Goal: Navigation & Orientation: Find specific page/section

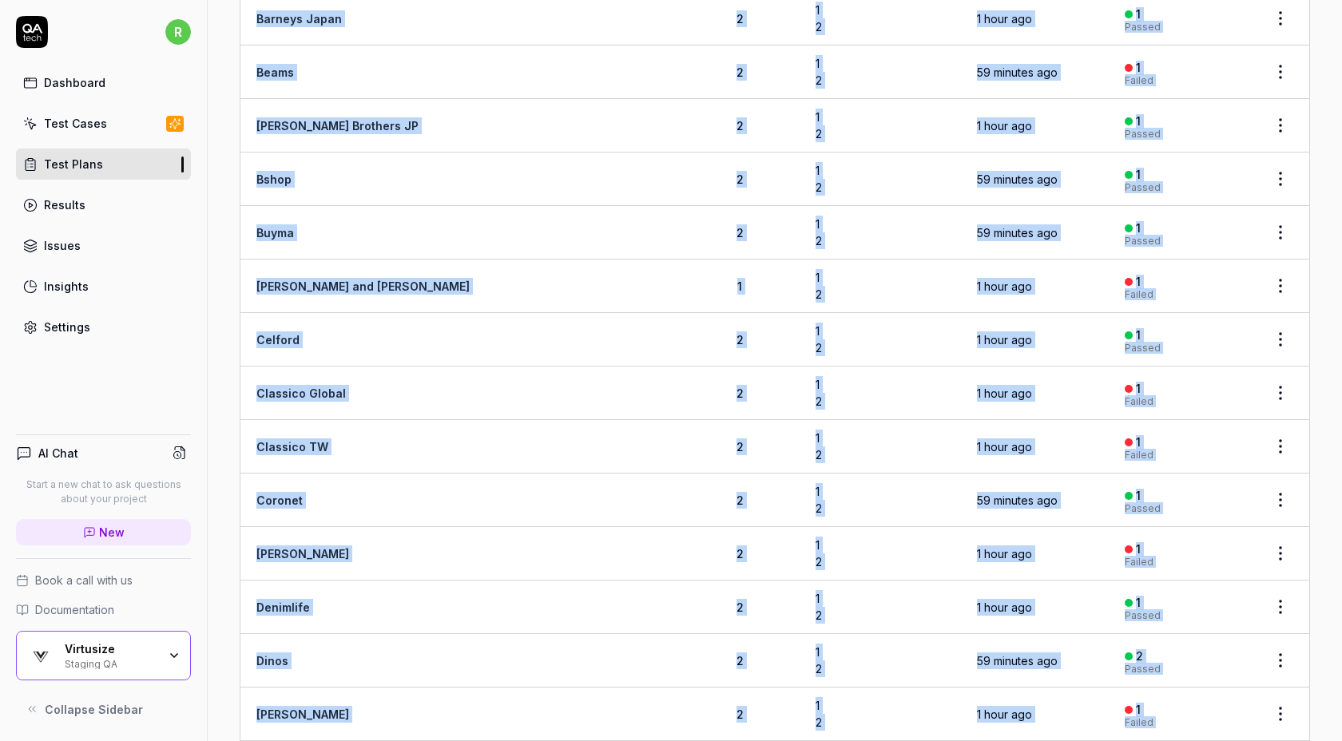
scroll to position [327, 0]
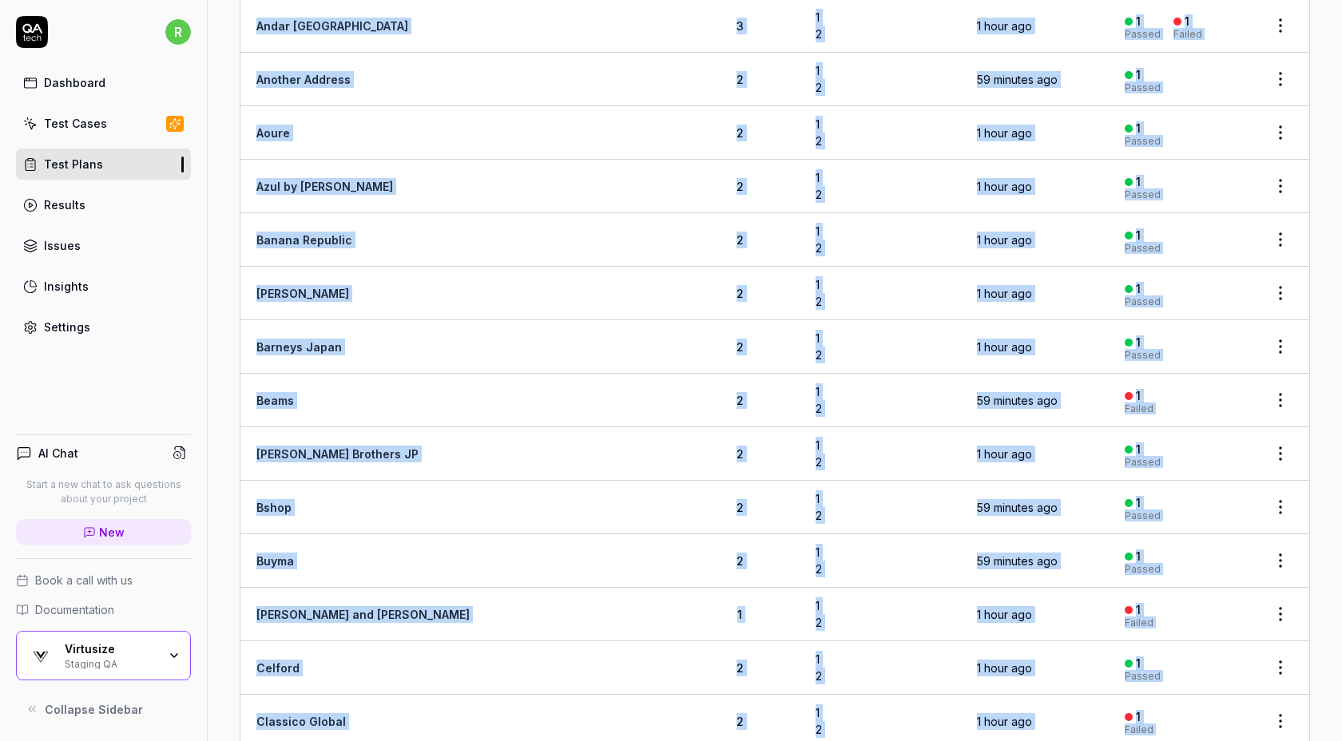
click at [272, 395] on link "Beams" at bounding box center [275, 401] width 38 height 14
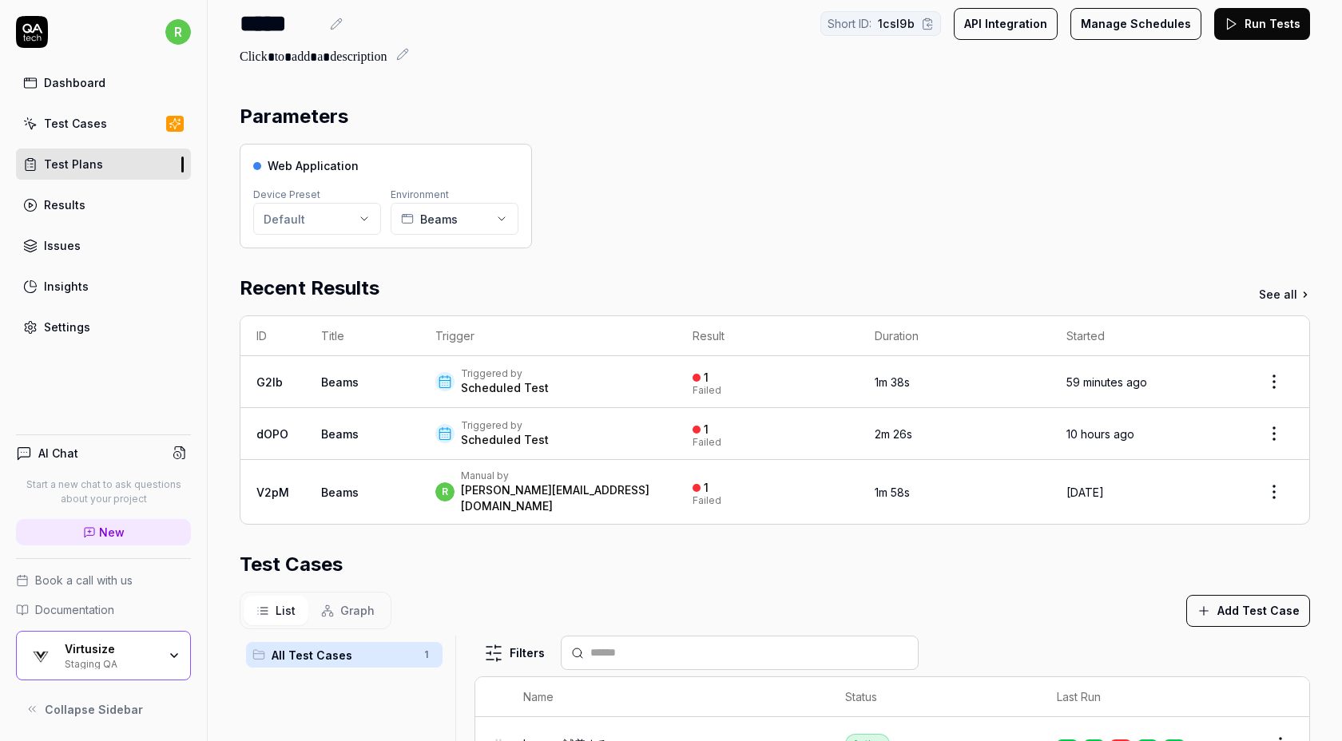
scroll to position [35, 0]
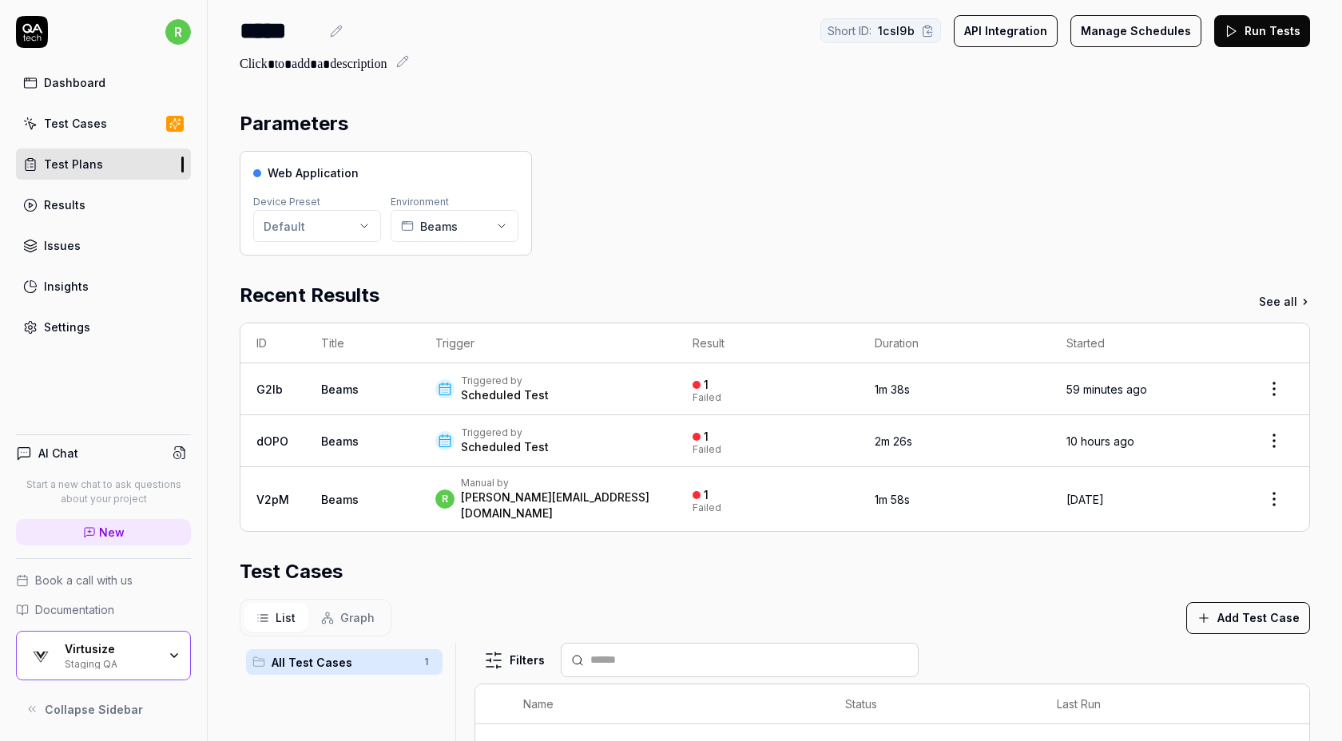
click at [66, 327] on div "Settings" at bounding box center [67, 327] width 46 height 17
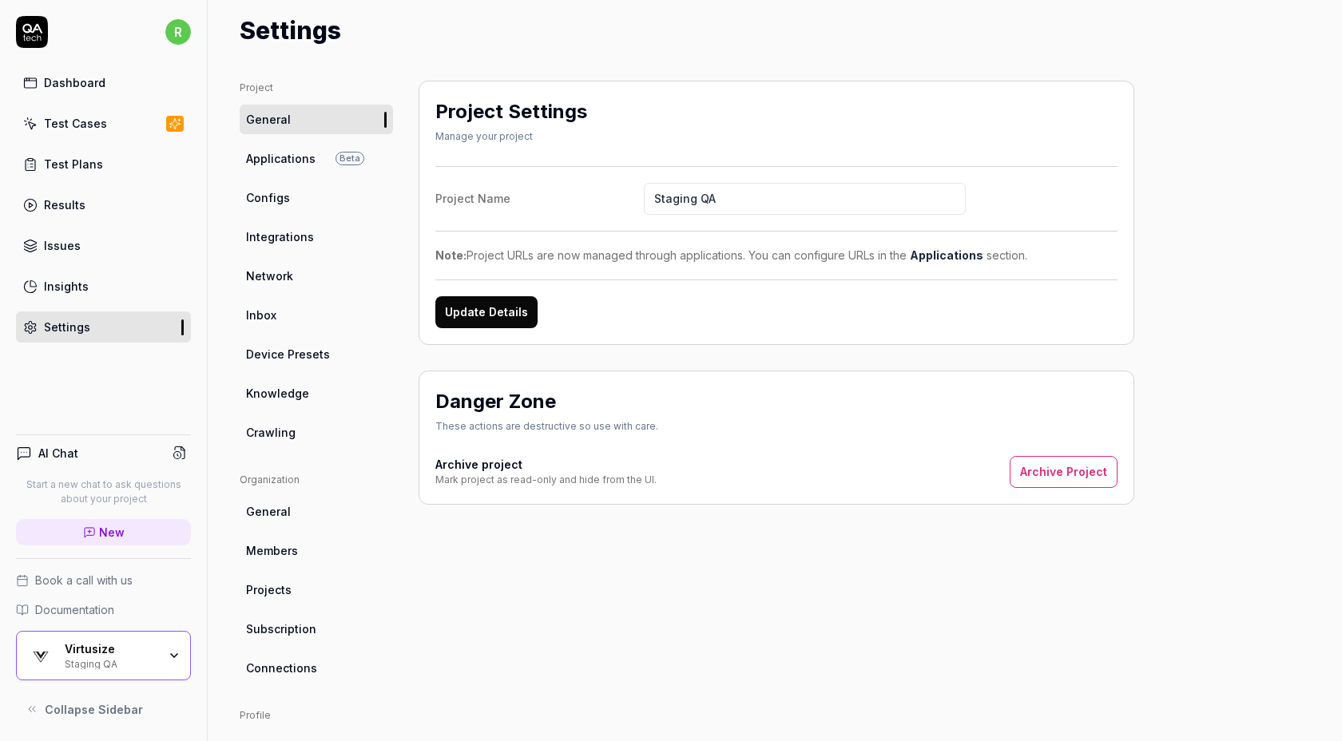
click at [331, 158] on link "Applications Beta" at bounding box center [316, 159] width 153 height 30
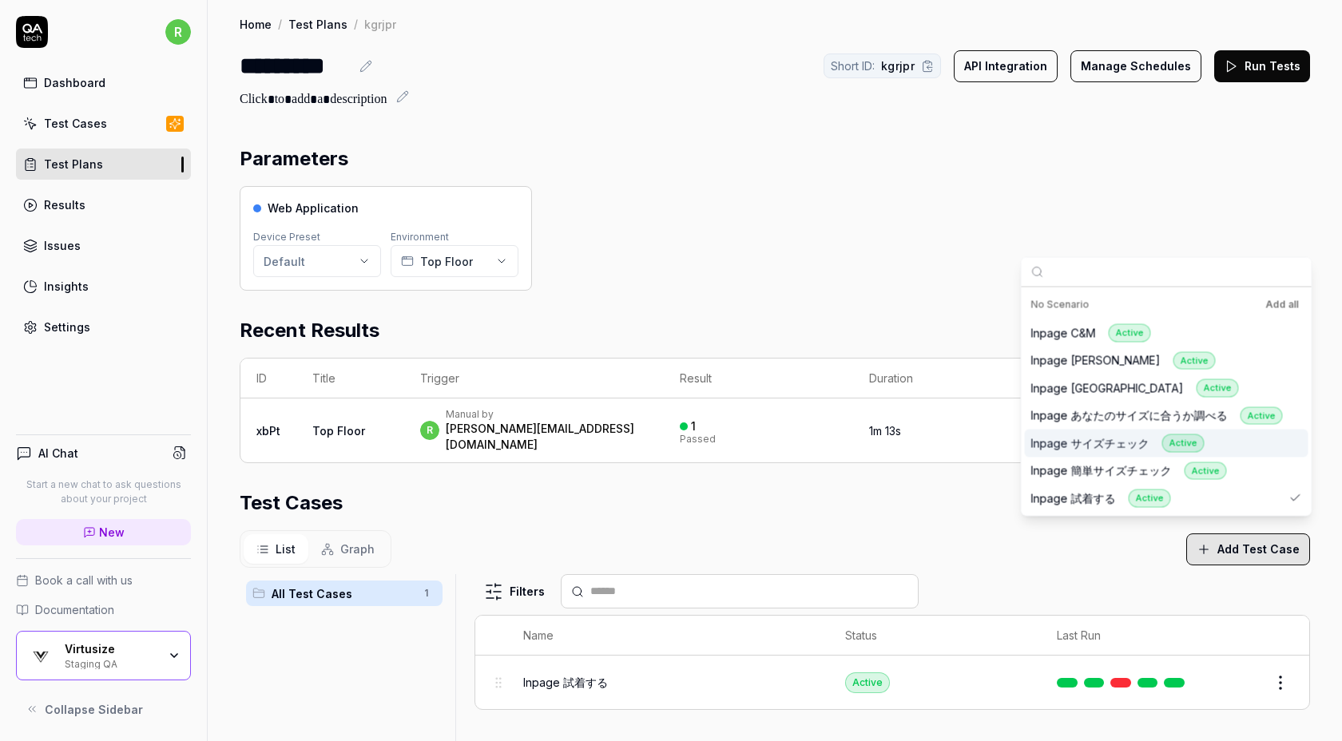
click at [674, 204] on div "Web Application Device Preset Default Environment Top Floor" at bounding box center [775, 238] width 1070 height 105
